Goal: Information Seeking & Learning: Check status

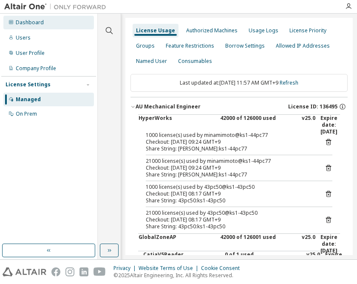
click at [23, 17] on div "Dashboard" at bounding box center [48, 23] width 91 height 14
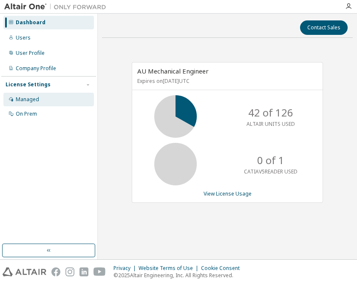
click at [30, 100] on div "Managed" at bounding box center [27, 99] width 23 height 7
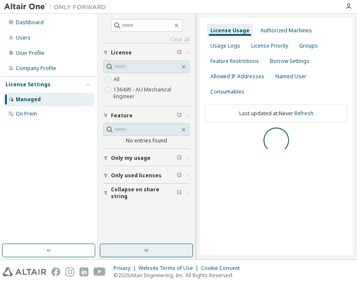
click at [136, 251] on button "button" at bounding box center [146, 251] width 93 height 14
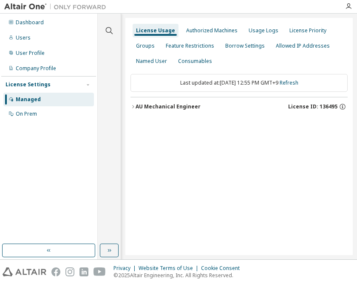
click at [176, 108] on div "AU Mechanical Engineer" at bounding box center [168, 106] width 65 height 7
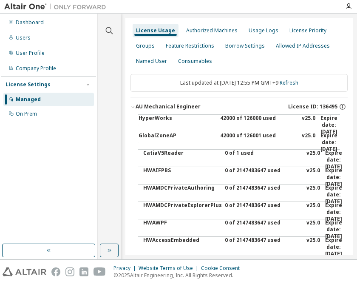
click at [226, 119] on div "42000 of 126000 used" at bounding box center [258, 125] width 77 height 20
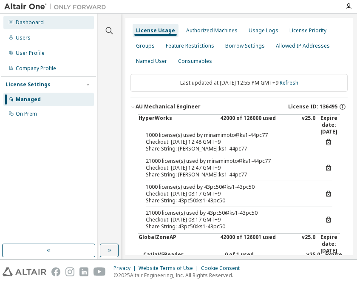
click at [28, 21] on div "Dashboard" at bounding box center [30, 22] width 28 height 7
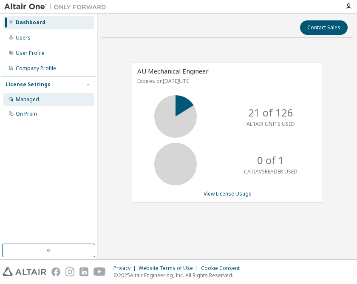
click at [40, 102] on div "Managed" at bounding box center [48, 100] width 91 height 14
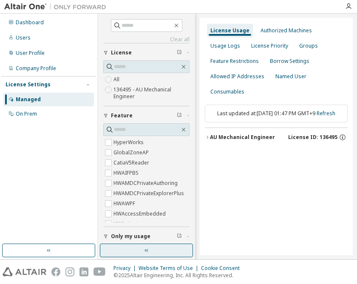
click at [149, 248] on icon "button" at bounding box center [146, 250] width 7 height 7
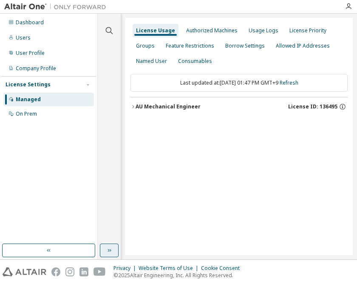
click at [167, 111] on button "AU Mechanical Engineer License ID: 136495" at bounding box center [239, 106] width 217 height 19
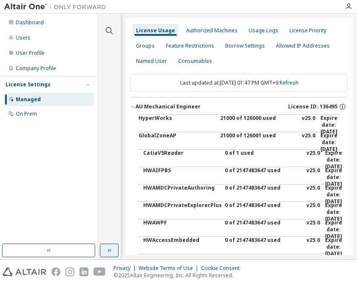
click at [266, 119] on div "21000 of 126000 used" at bounding box center [258, 125] width 77 height 20
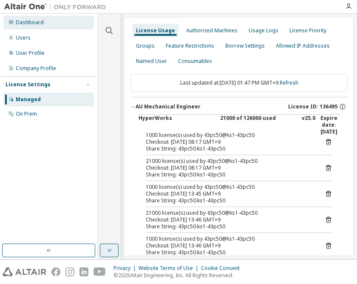
click at [36, 23] on div "Dashboard" at bounding box center [30, 22] width 28 height 7
